Goal: Task Accomplishment & Management: Complete application form

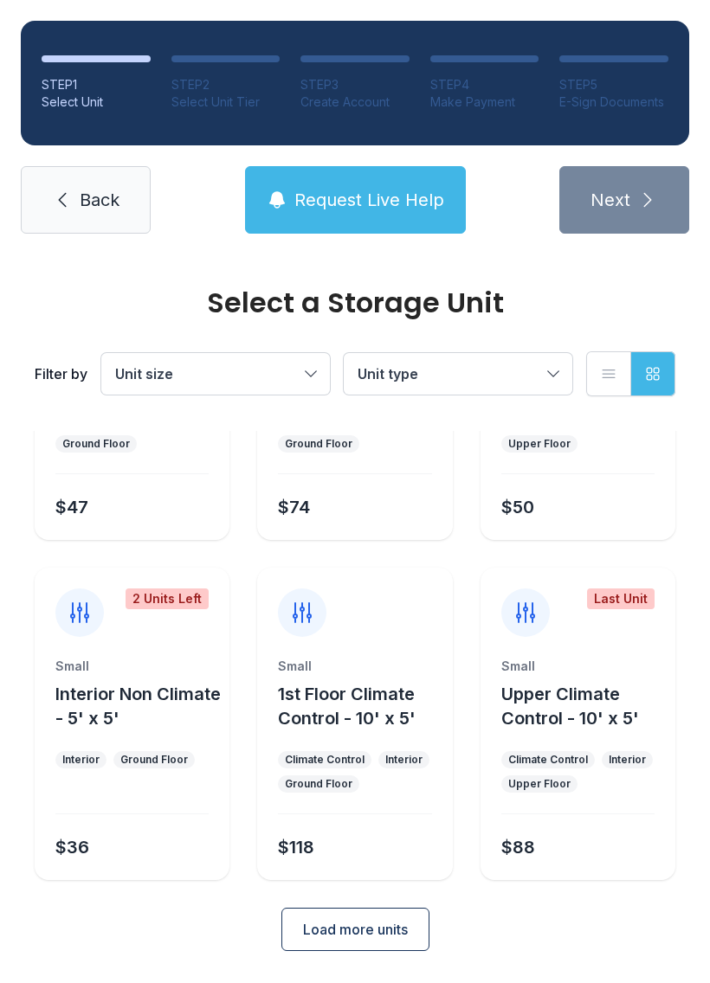
scroll to position [206, 0]
click at [411, 904] on form "2 Units Left Small 1st Floor Climate Control - 4' x 6' Climate Control Interior…" at bounding box center [355, 591] width 641 height 724
click at [383, 930] on span "Load more units" at bounding box center [355, 930] width 105 height 21
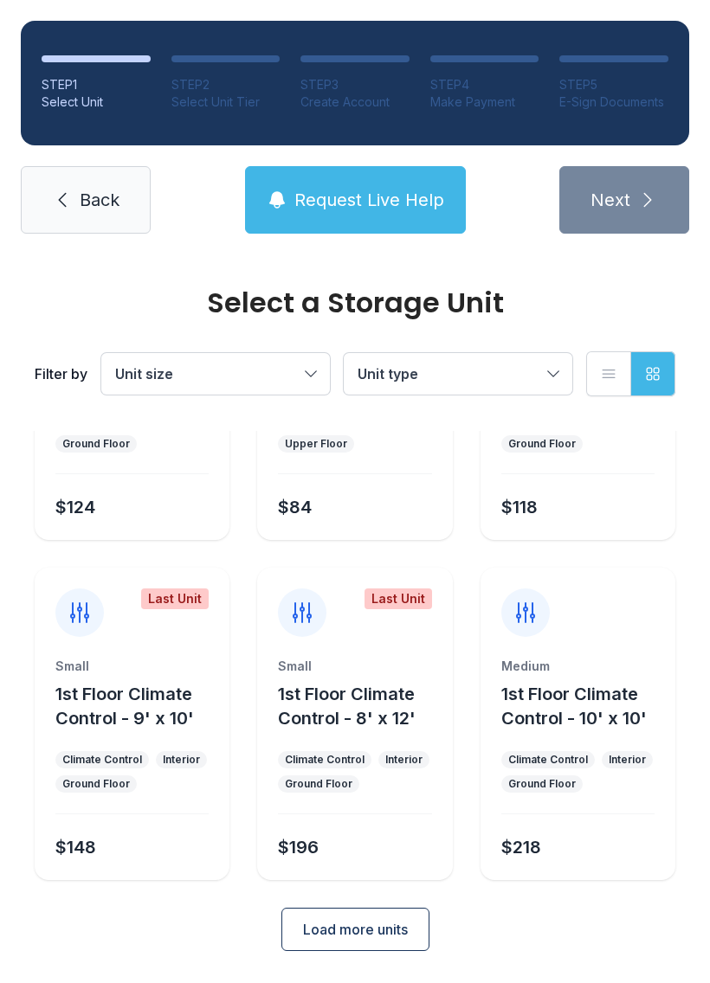
scroll to position [886, 0]
click at [101, 212] on link "Back" at bounding box center [86, 200] width 130 height 68
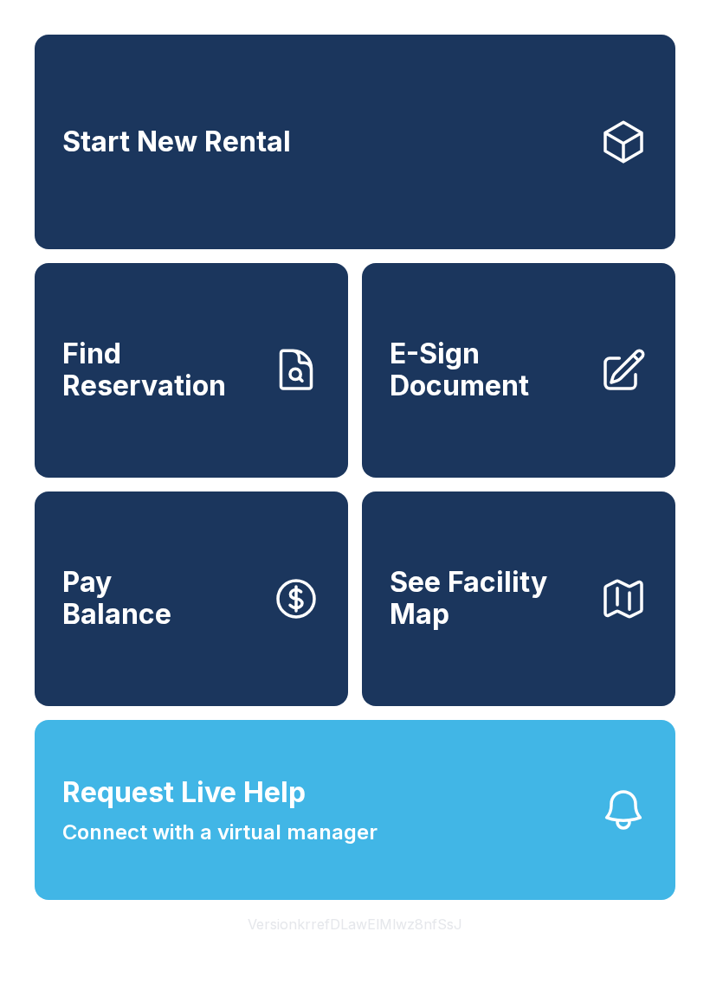
click at [513, 372] on span "E-Sign Document" at bounding box center [488, 369] width 196 height 63
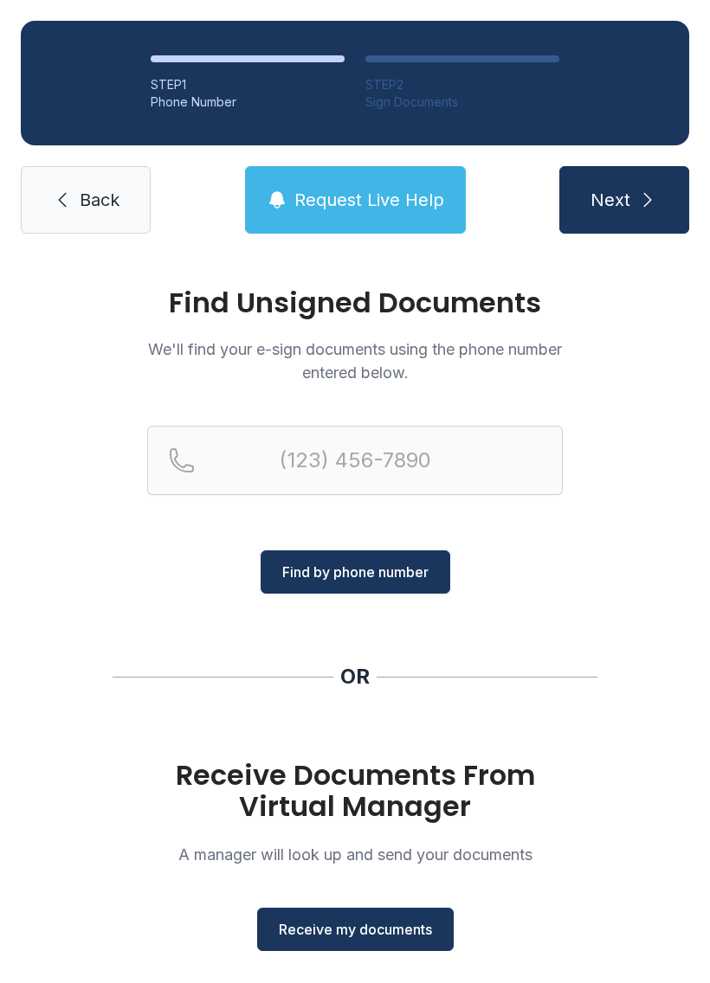
click at [363, 932] on span "Receive my documents" at bounding box center [355, 929] width 153 height 21
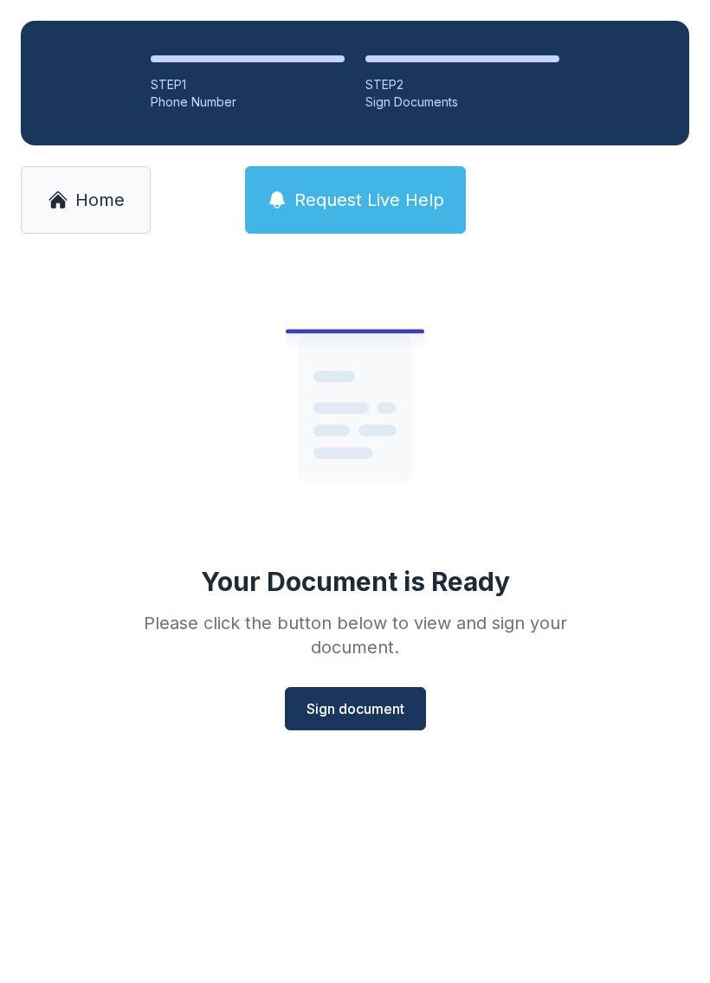
click at [370, 721] on button "Sign document" at bounding box center [355, 708] width 141 height 43
click at [97, 203] on span "Home" at bounding box center [99, 200] width 49 height 24
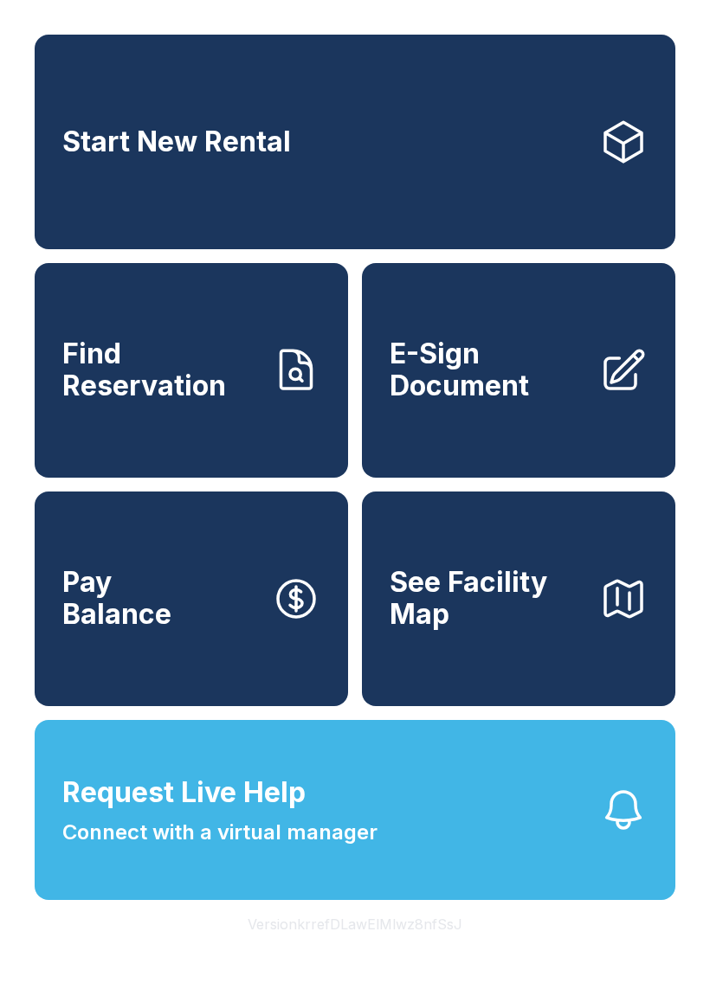
click at [530, 402] on span "E-Sign Document" at bounding box center [488, 369] width 196 height 63
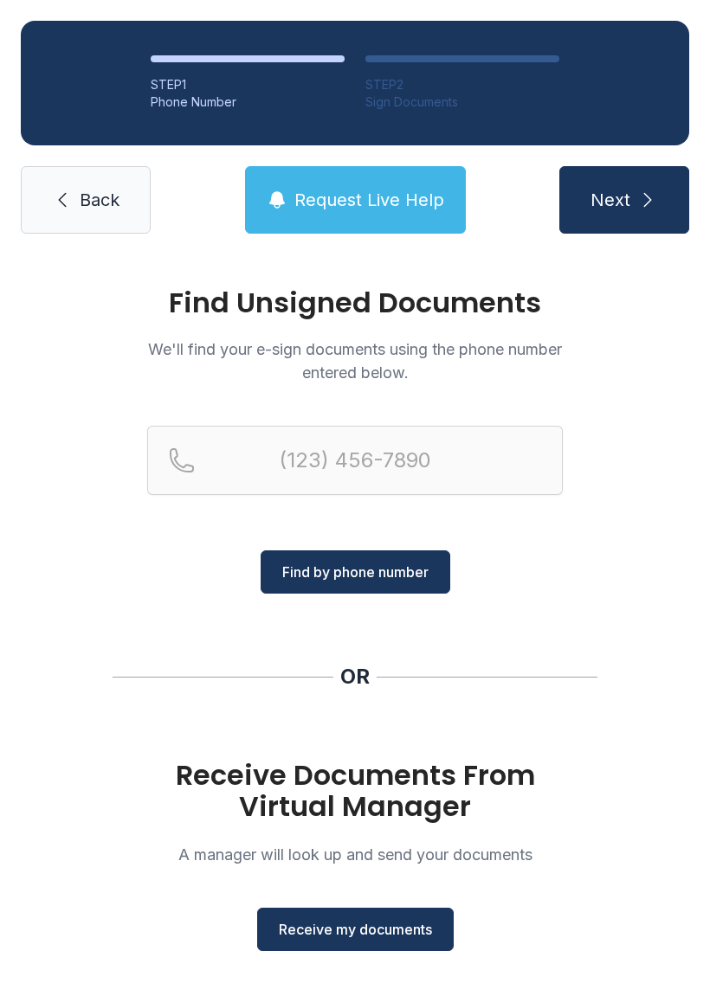
click at [396, 918] on button "Receive my documents" at bounding box center [355, 929] width 196 height 43
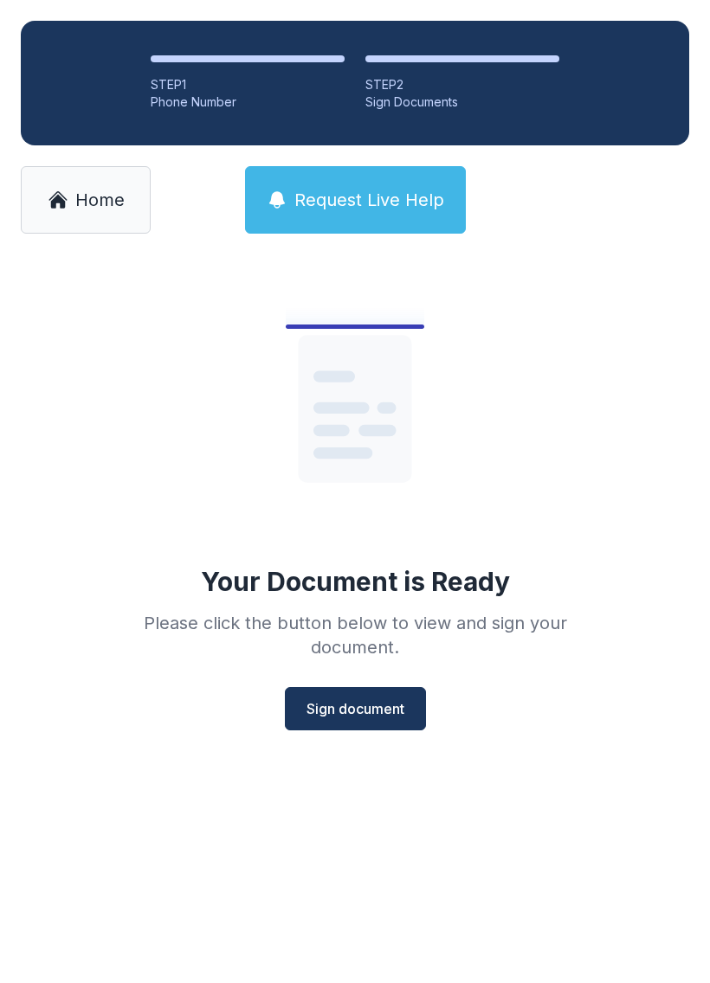
click at [376, 697] on button "Sign document" at bounding box center [355, 708] width 141 height 43
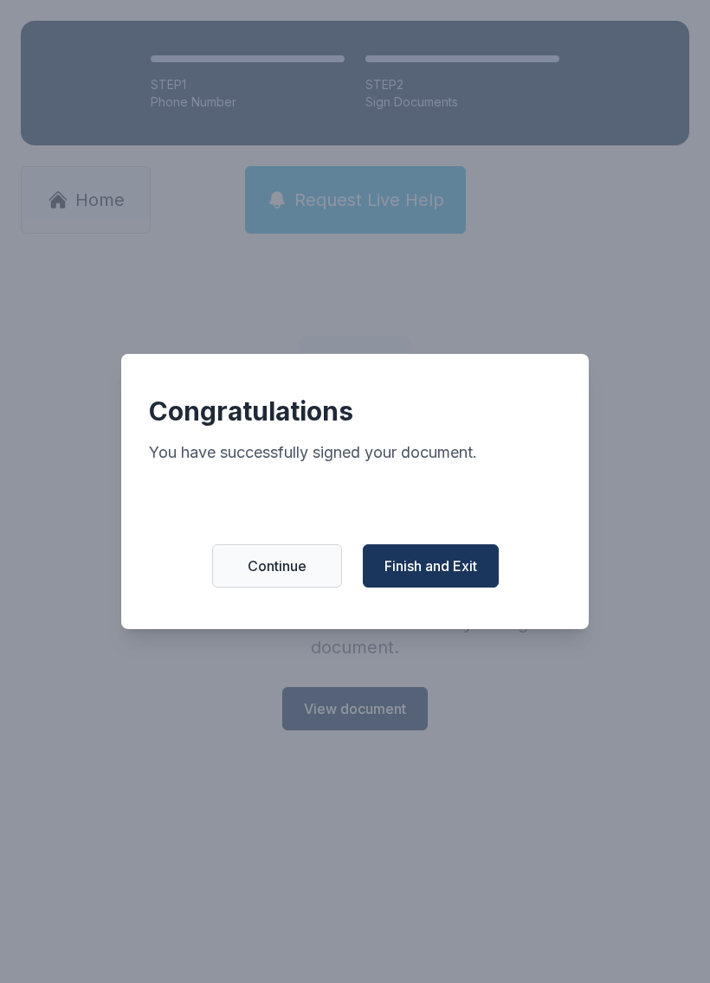
click at [422, 576] on span "Finish and Exit" at bounding box center [430, 566] width 93 height 21
